Goal: Information Seeking & Learning: Understand process/instructions

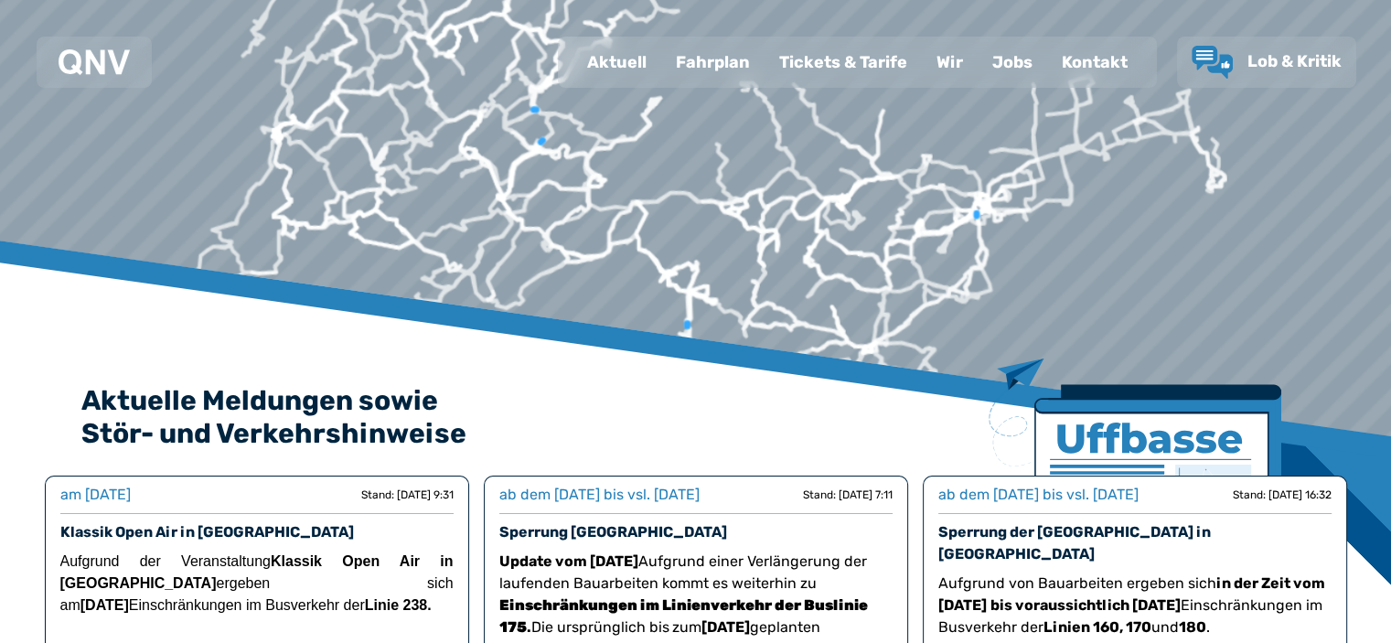
click at [695, 58] on div "Fahrplan" at bounding box center [712, 62] width 103 height 48
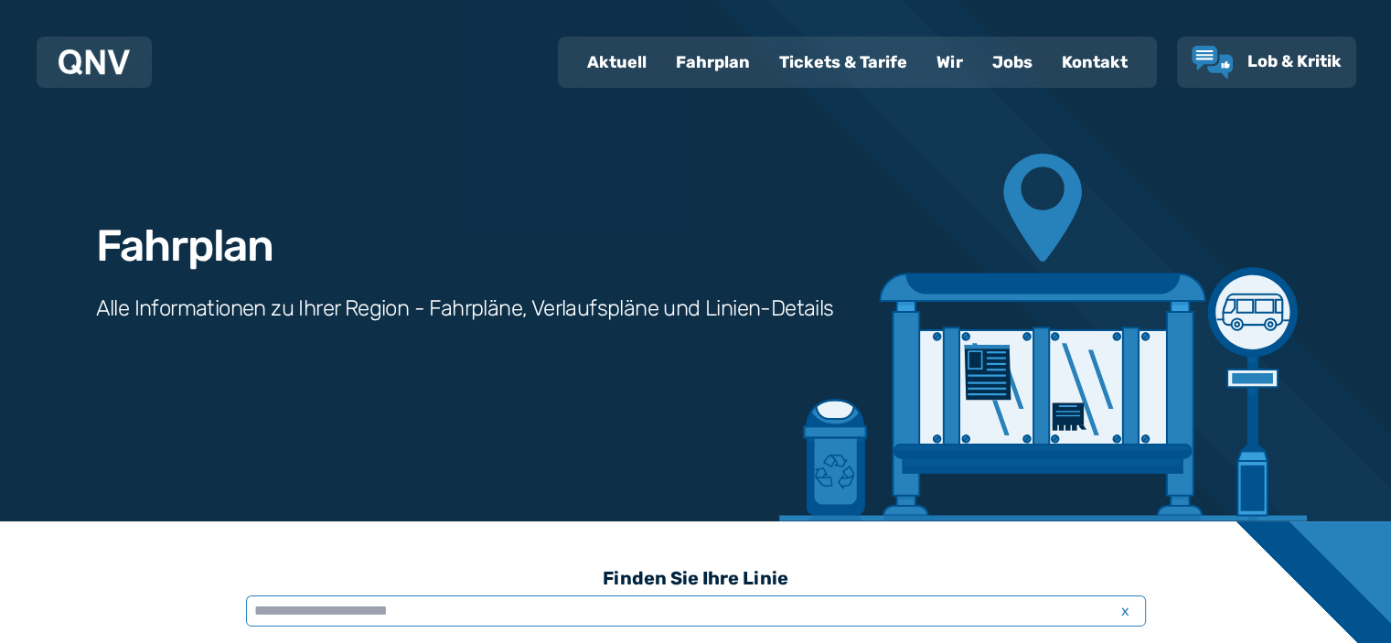
click at [513, 613] on input "text" at bounding box center [696, 611] width 900 height 31
paste input "*******"
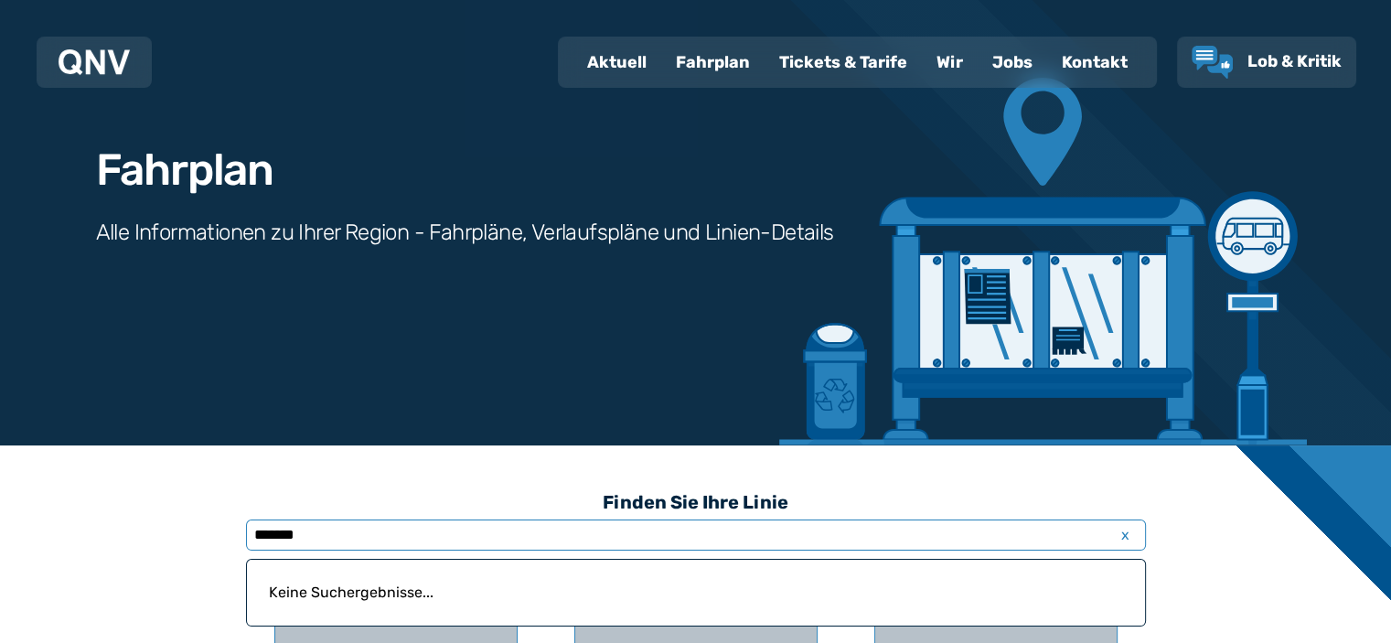
scroll to position [274, 0]
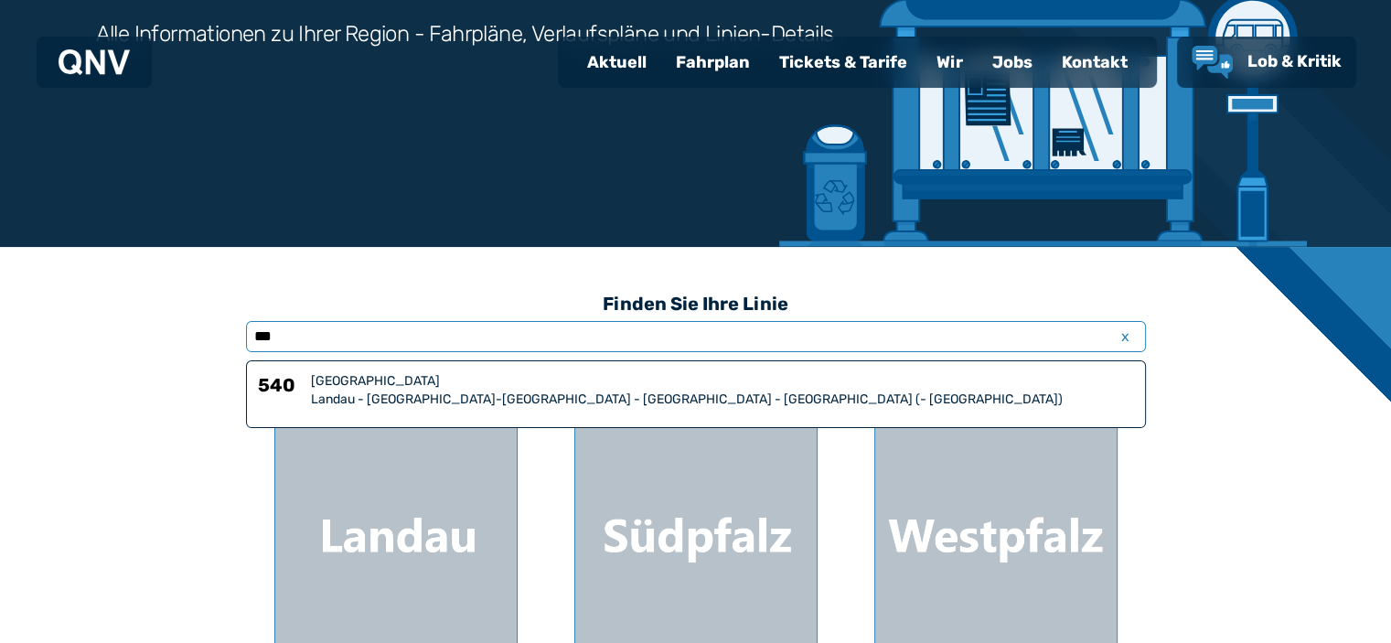
type input "***"
click at [421, 400] on div "Landau - [GEOGRAPHIC_DATA]-[GEOGRAPHIC_DATA] - [GEOGRAPHIC_DATA] - [GEOGRAPHIC_…" at bounding box center [722, 400] width 823 height 18
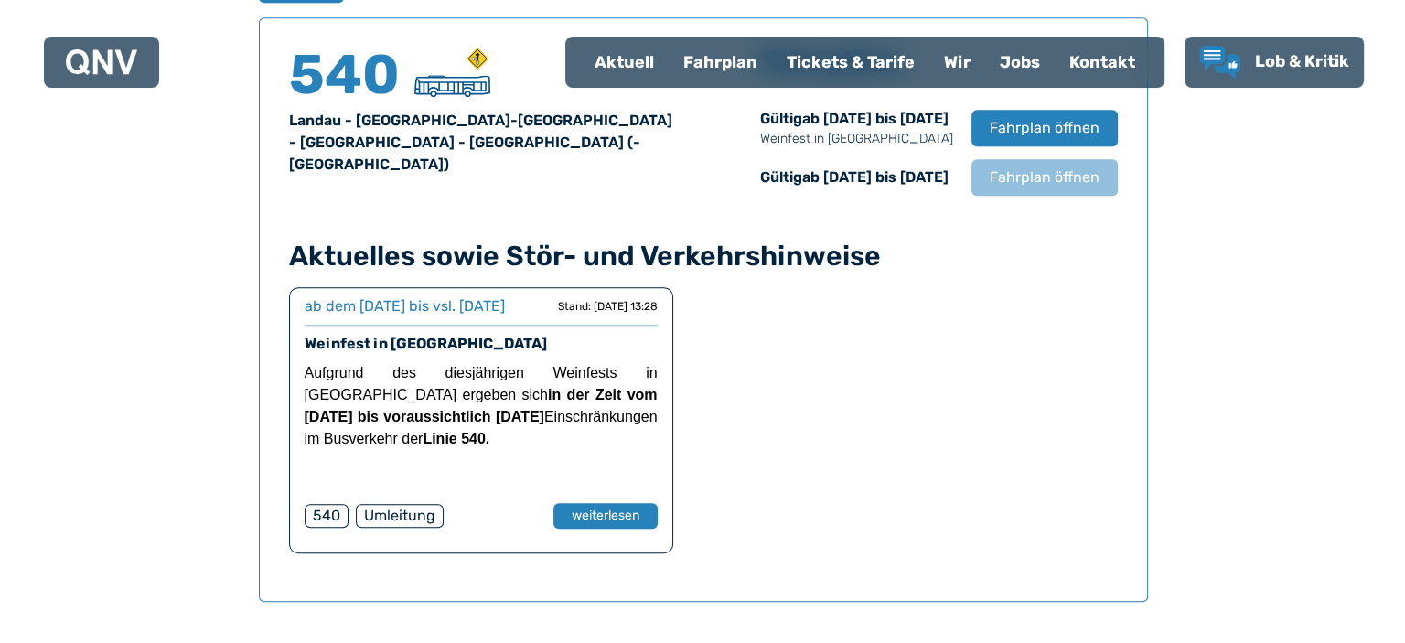
scroll to position [1277, 0]
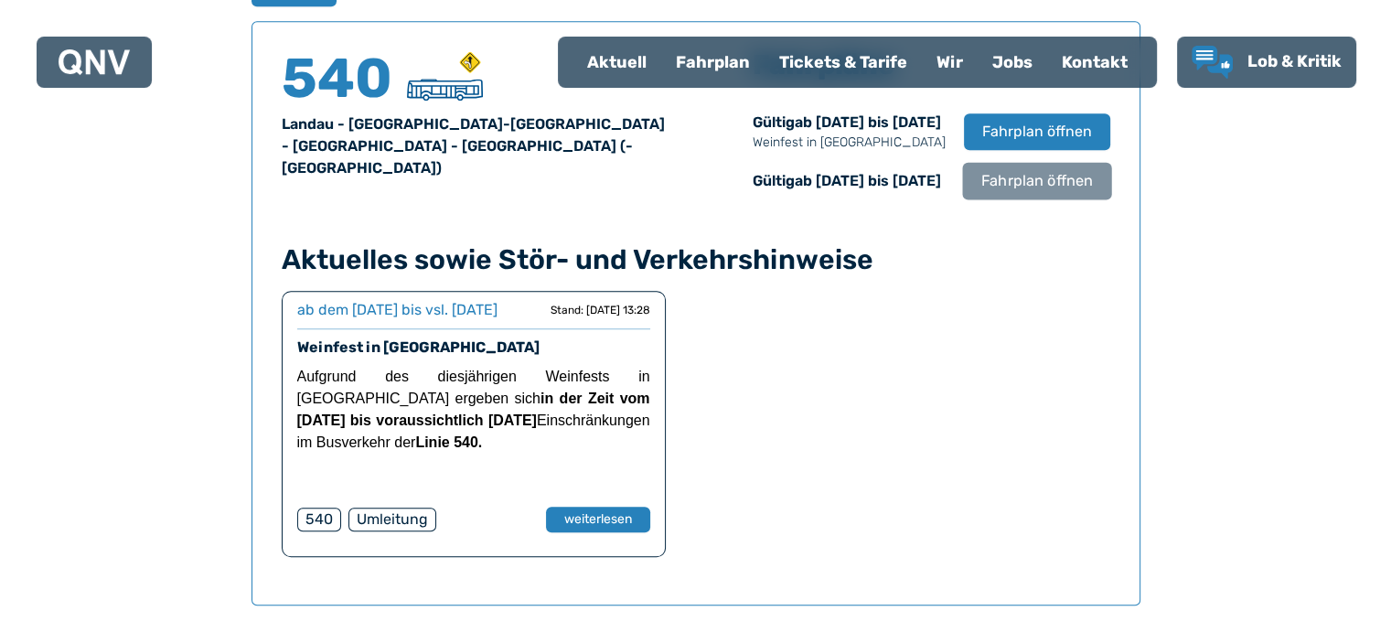
click at [1034, 181] on span "Fahrplan öffnen" at bounding box center [1037, 181] width 112 height 22
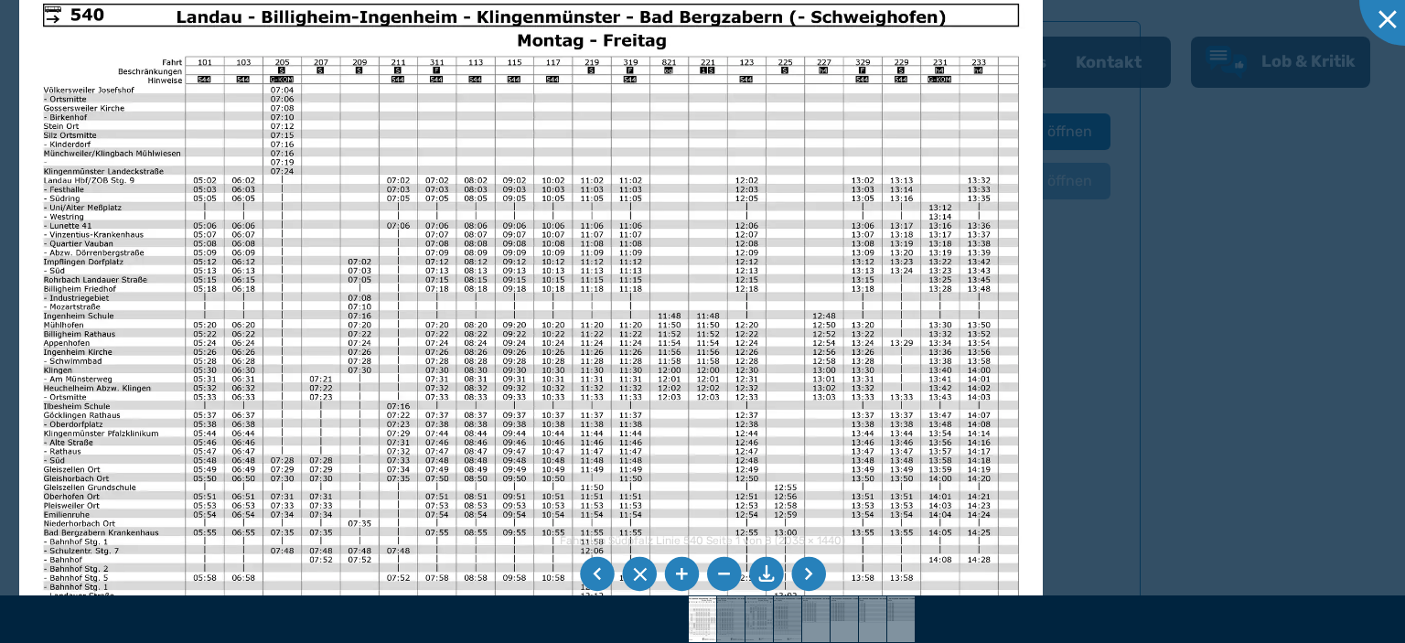
click at [318, 250] on img at bounding box center [531, 342] width 1024 height 725
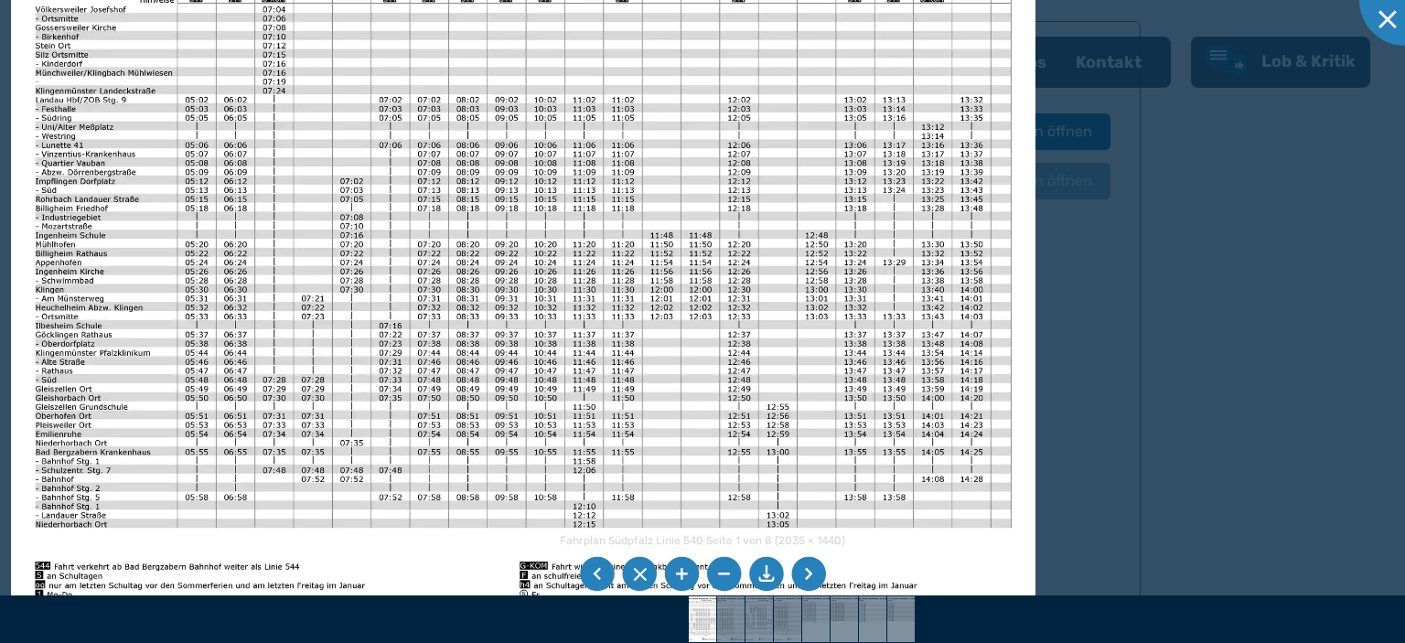
click at [281, 469] on img at bounding box center [523, 261] width 1024 height 725
click at [812, 571] on li at bounding box center [808, 574] width 35 height 35
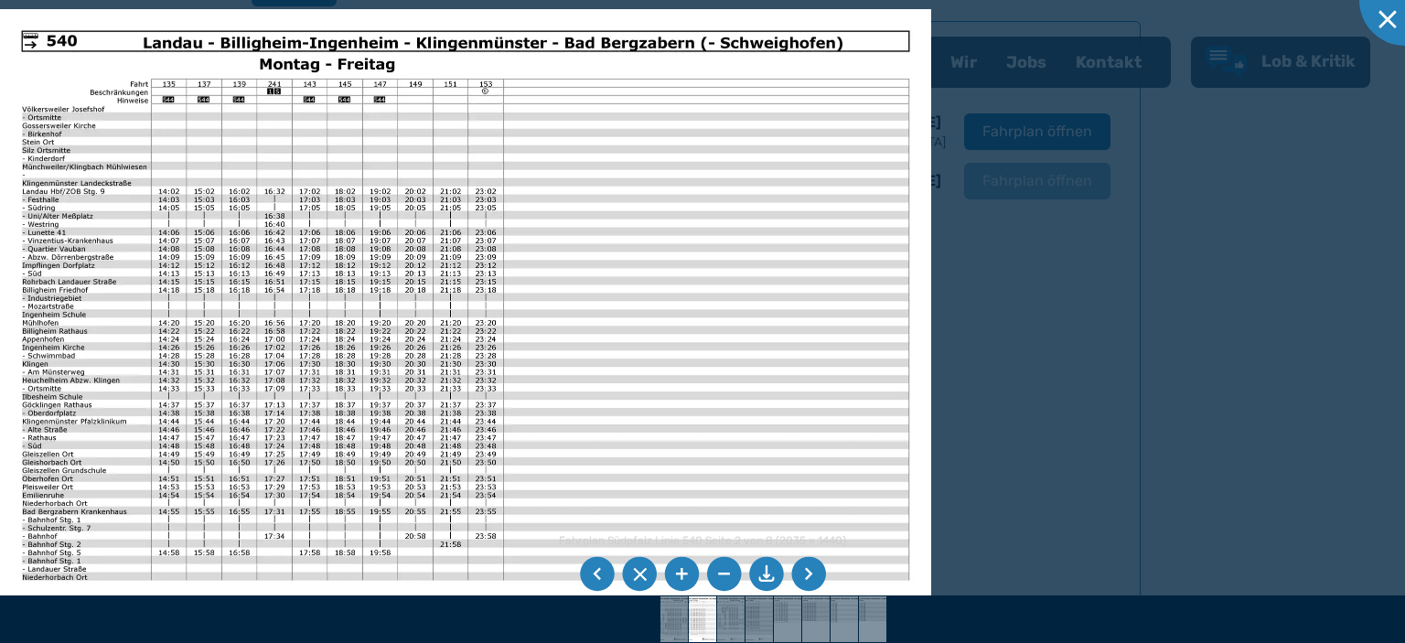
click at [812, 571] on li at bounding box center [808, 574] width 35 height 35
